Goal: Task Accomplishment & Management: Complete application form

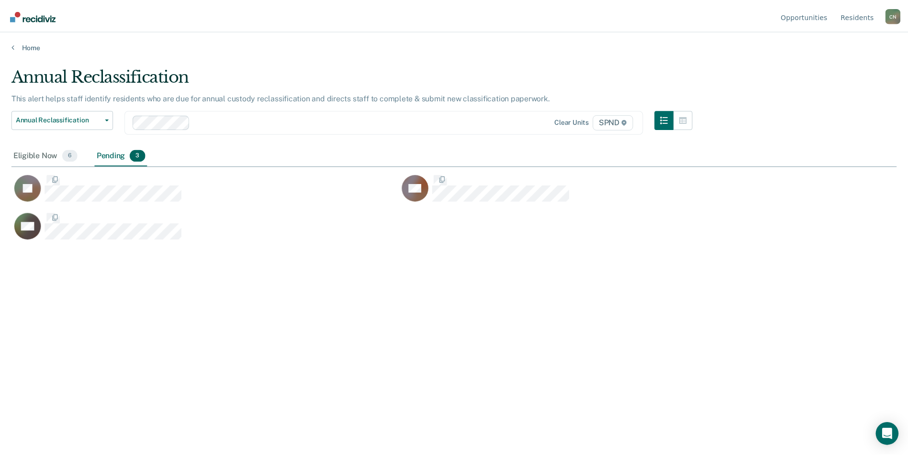
scroll to position [311, 885]
click at [44, 152] on div "Eligible Now 6" at bounding box center [45, 155] width 68 height 21
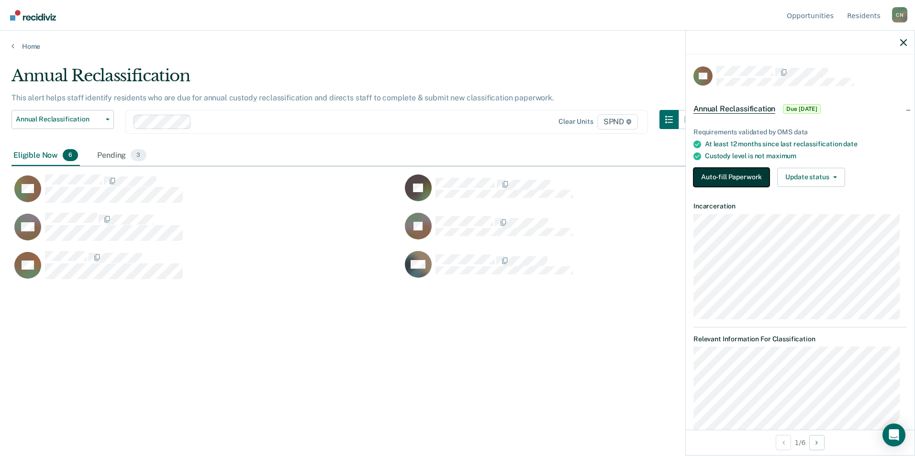
click at [731, 175] on button "Auto-fill Paperwork" at bounding box center [731, 177] width 76 height 19
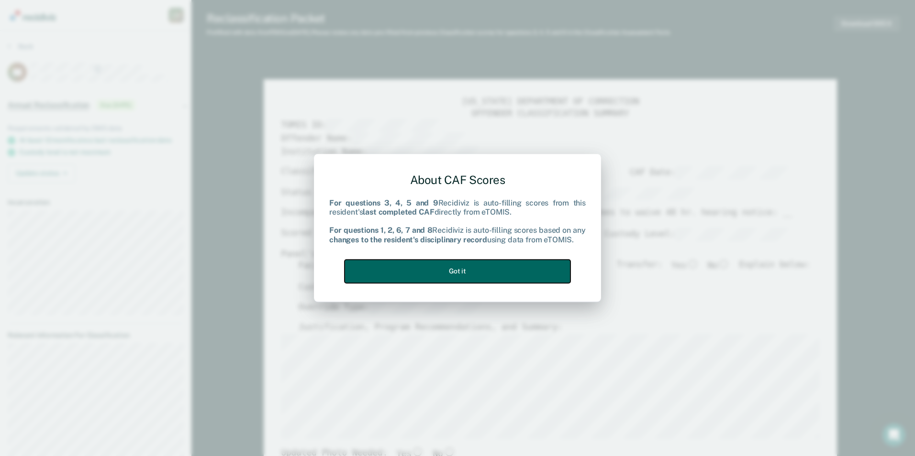
click at [477, 273] on button "Got it" at bounding box center [457, 271] width 226 height 23
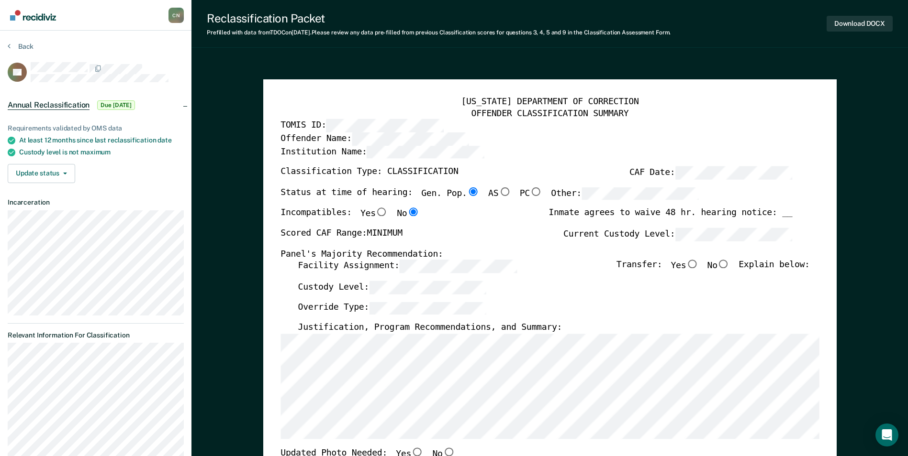
type textarea "x"
radio input "false"
click at [572, 211] on div "Inmate agrees to waive 48 hr. hearing notice: __" at bounding box center [670, 218] width 244 height 20
click at [730, 265] on input "No" at bounding box center [723, 264] width 12 height 9
type textarea "x"
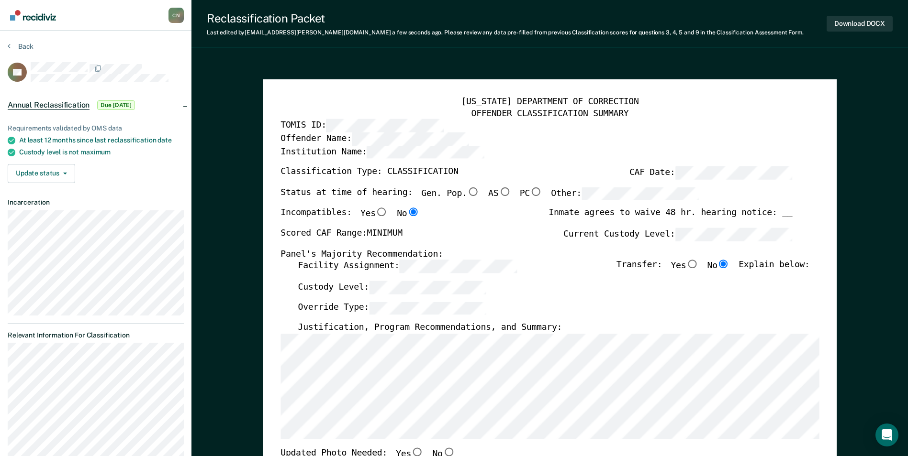
radio input "true"
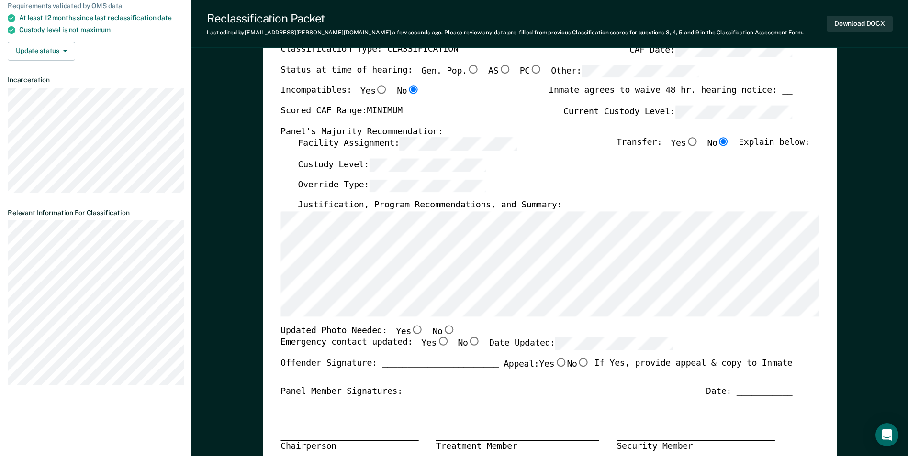
scroll to position [144, 0]
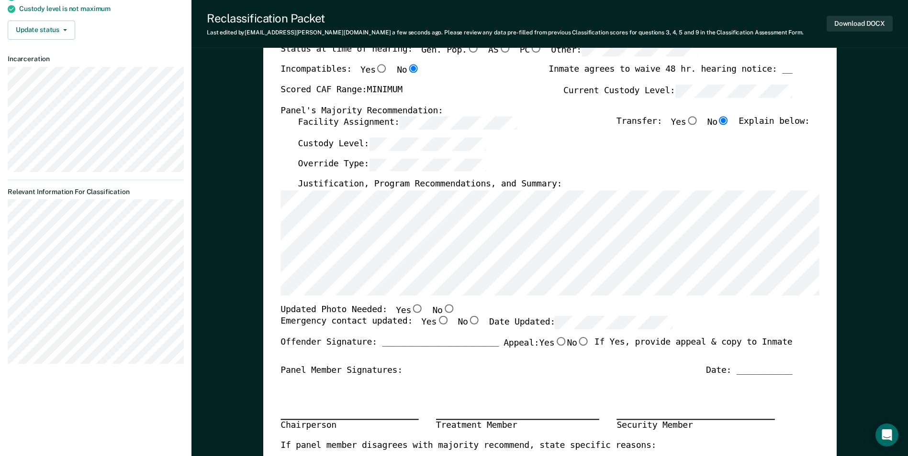
click at [411, 310] on input "Yes" at bounding box center [417, 308] width 12 height 9
type textarea "x"
radio input "true"
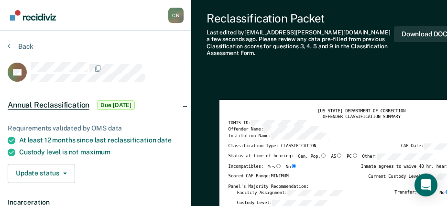
click at [281, 144] on label "Classification Type: CLASSIFICATION" at bounding box center [272, 147] width 88 height 7
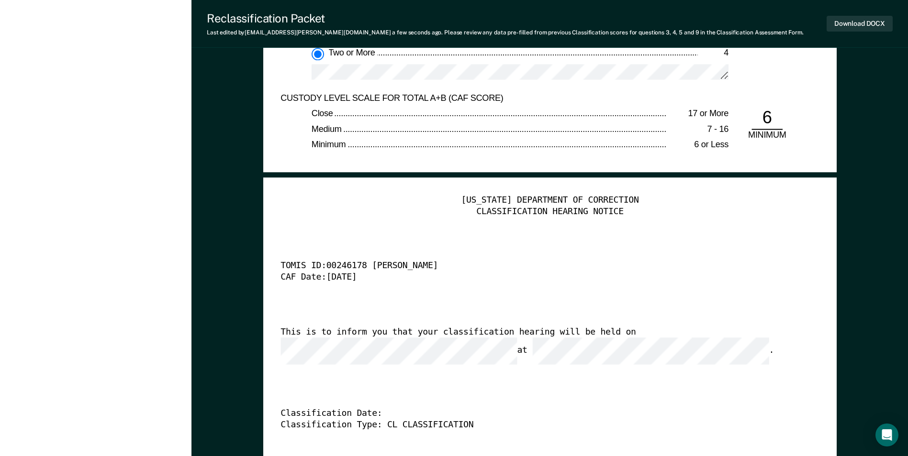
scroll to position [2249, 0]
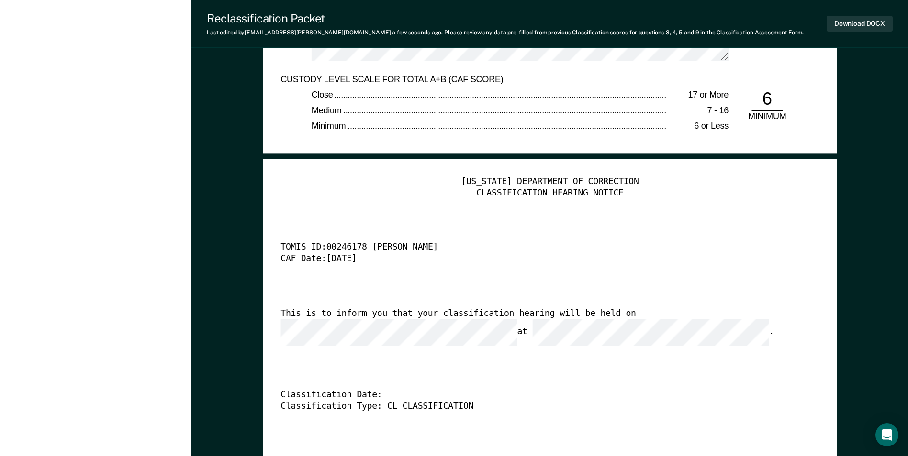
click at [601, 316] on div "This is to inform you that your classification hearing will be held on at ." at bounding box center [535, 327] width 511 height 38
drag, startPoint x: 362, startPoint y: 431, endPoint x: 357, endPoint y: 430, distance: 4.8
click at [362, 430] on div "[US_STATE] DEPARTMENT OF CORRECTION CLASSIFICATION HEARING NOTICE TOMIS ID: 002…" at bounding box center [549, 321] width 538 height 291
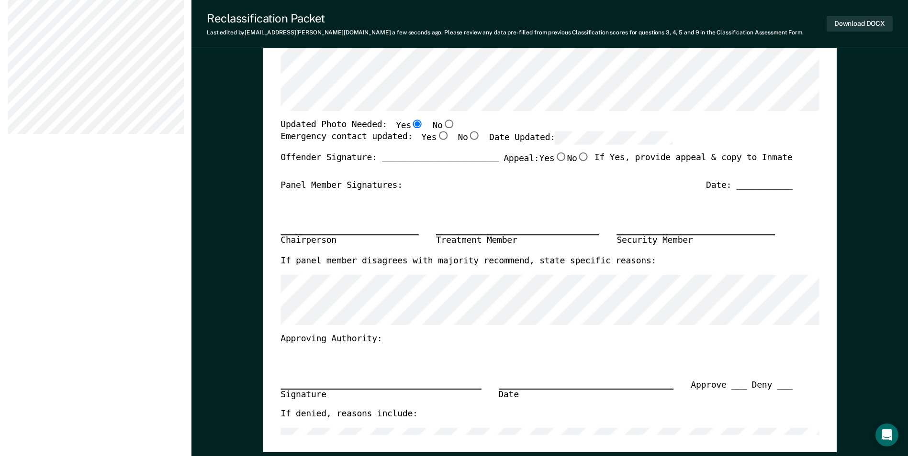
scroll to position [191, 0]
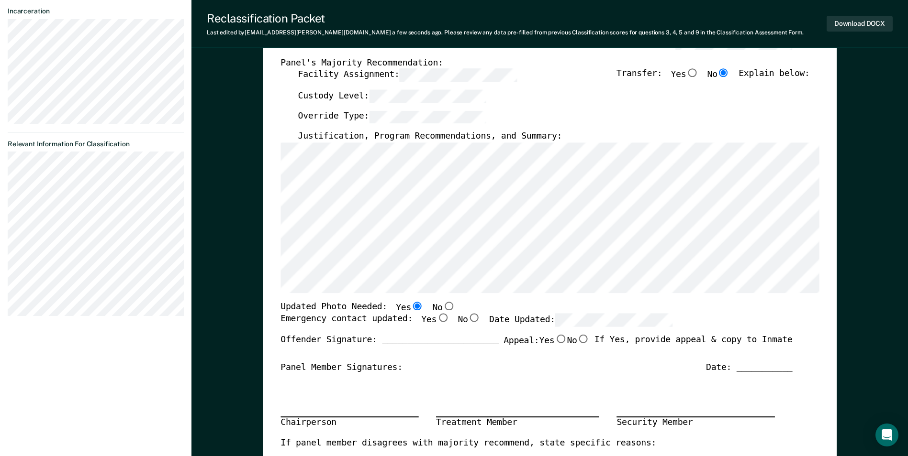
click at [8, 182] on section "Back RC Annual Reclassification Due [DATE] Requirements validated by OMS data A…" at bounding box center [95, 87] width 191 height 496
drag, startPoint x: 4, startPoint y: 179, endPoint x: 5, endPoint y: 213, distance: 34.0
click at [5, 213] on section "Back RC Annual Reclassification Due [DATE] Requirements validated by OMS data A…" at bounding box center [95, 87] width 191 height 496
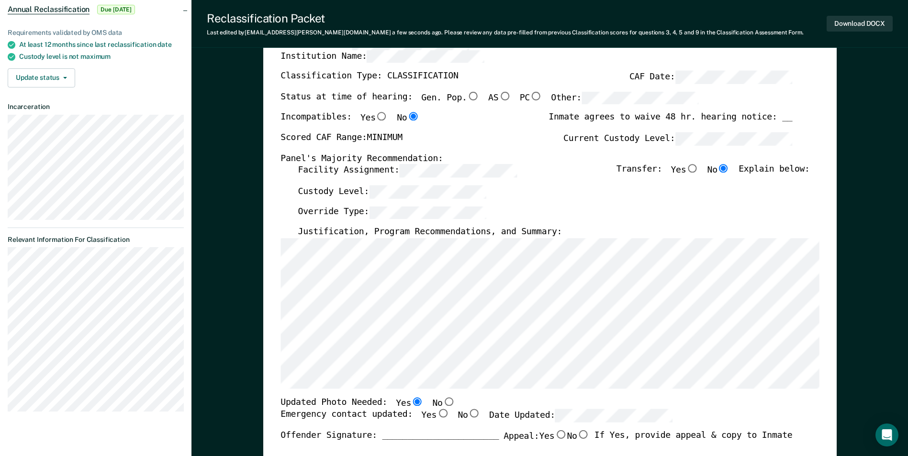
scroll to position [0, 0]
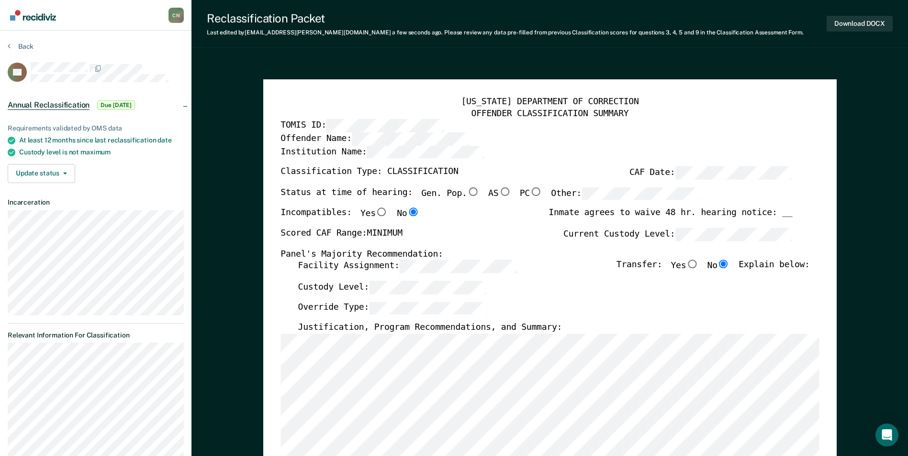
click at [7, 376] on section "Back RC Annual Reclassification Due [DATE] Requirements validated by OMS data A…" at bounding box center [95, 279] width 191 height 496
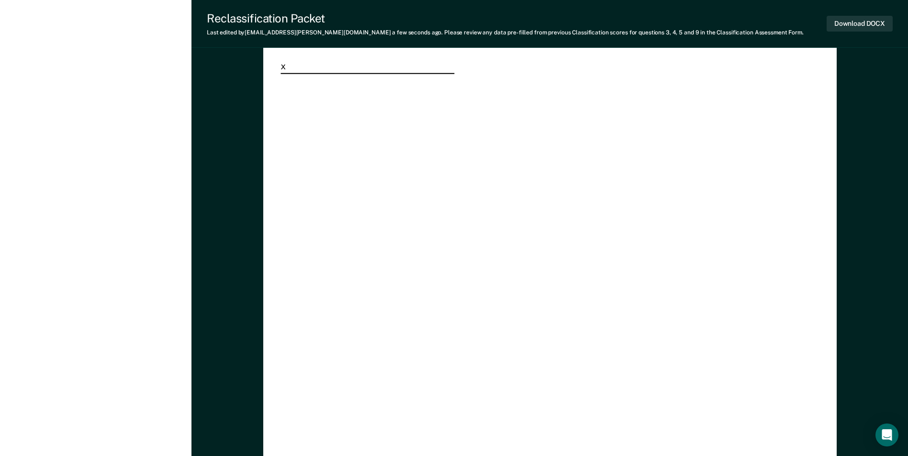
scroll to position [2679, 0]
click at [867, 21] on button "Download DOCX" at bounding box center [859, 24] width 66 height 16
type textarea "x"
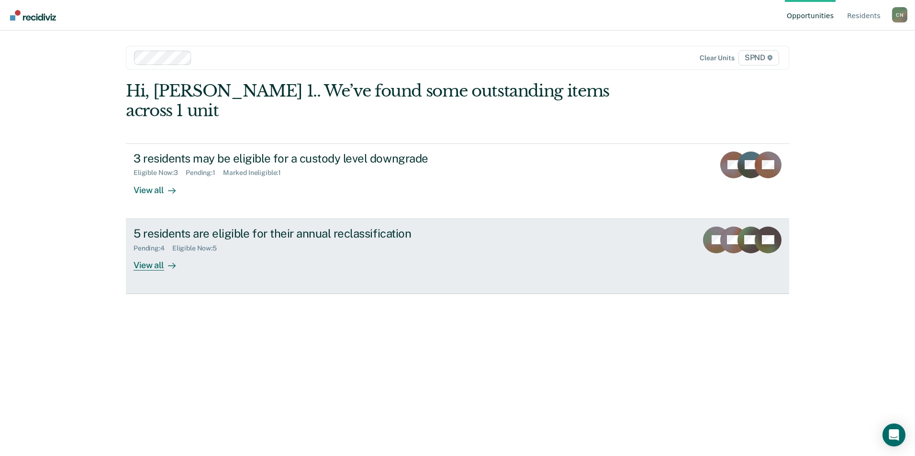
click at [148, 252] on div "View all" at bounding box center [160, 261] width 54 height 19
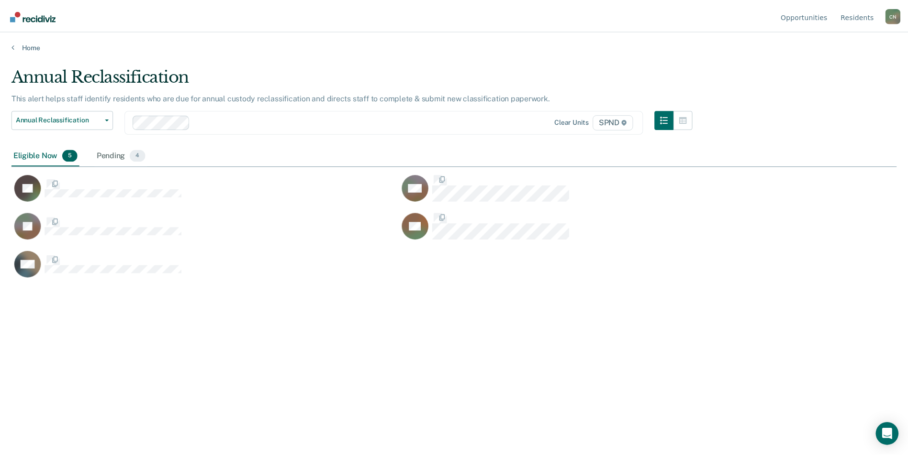
scroll to position [311, 885]
click at [112, 153] on div "Pending 4" at bounding box center [121, 155] width 53 height 21
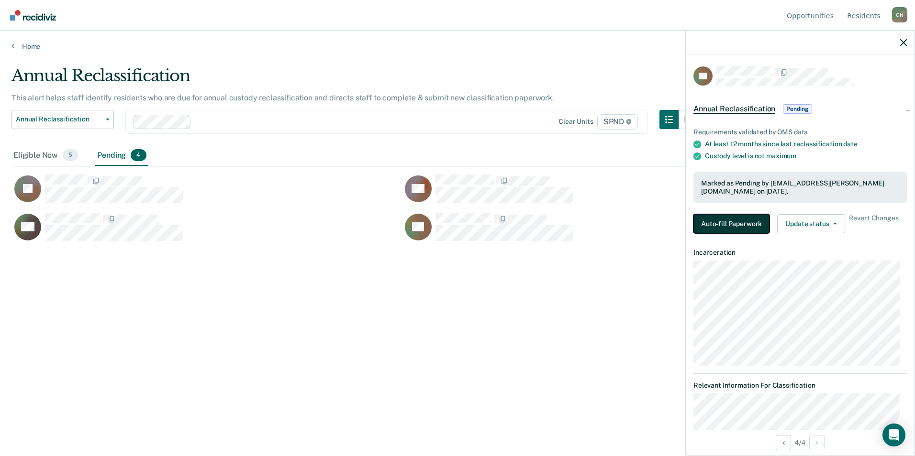
click at [729, 225] on button "Auto-fill Paperwork" at bounding box center [731, 223] width 76 height 19
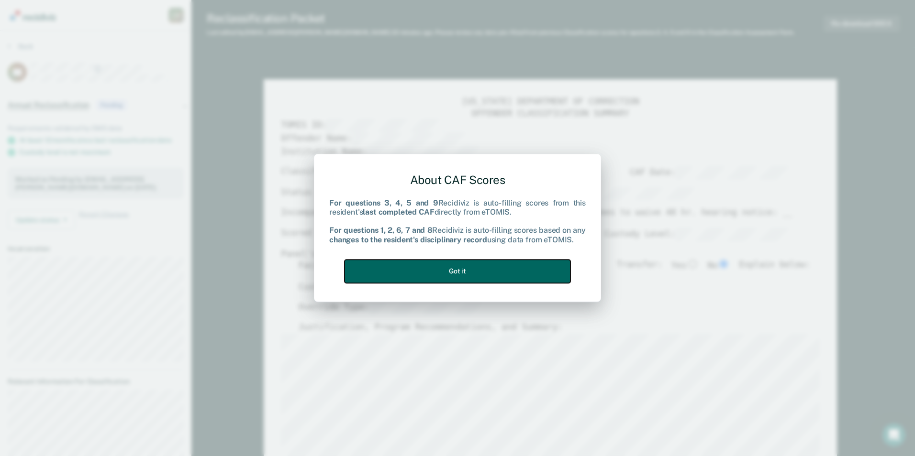
click at [495, 265] on button "Got it" at bounding box center [457, 271] width 226 height 23
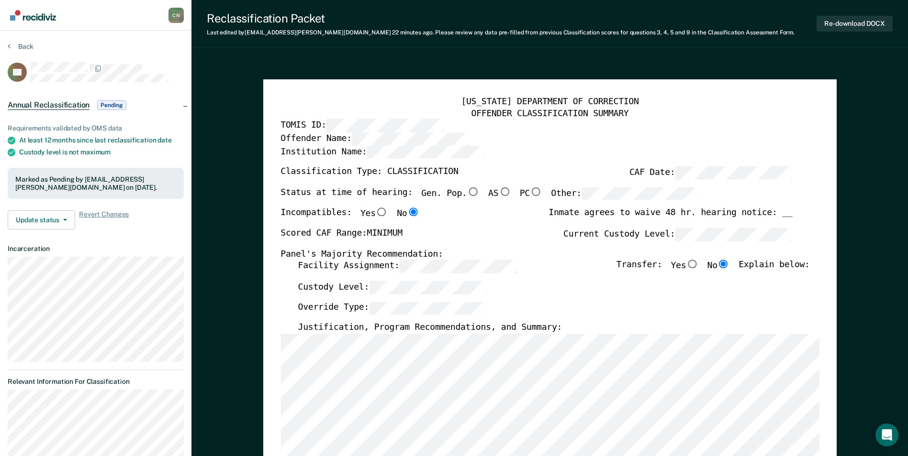
type textarea "x"
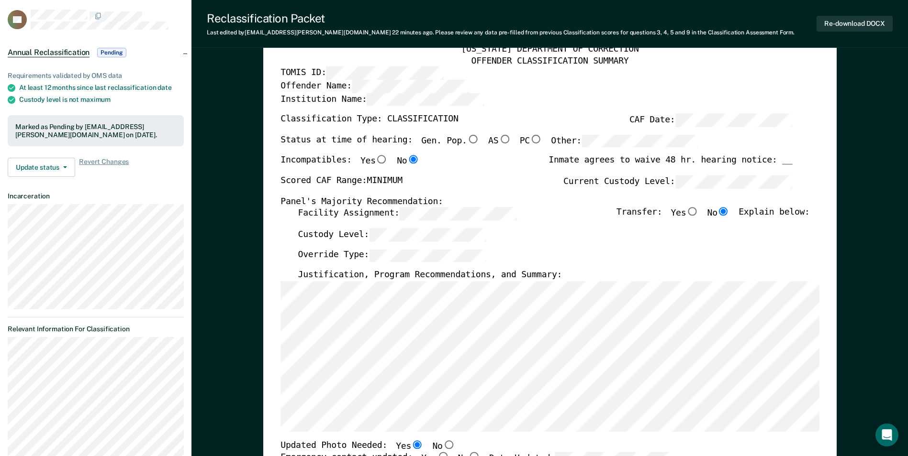
scroll to position [191, 0]
